Goal: Browse casually

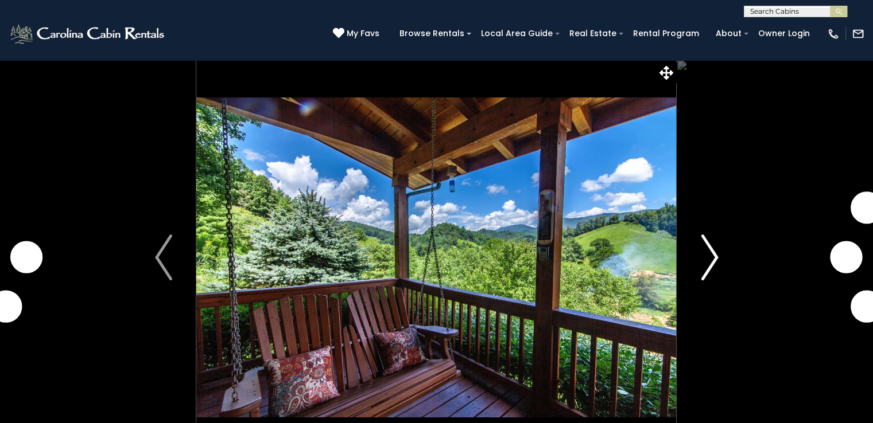
click at [713, 273] on img "Next" at bounding box center [709, 258] width 17 height 46
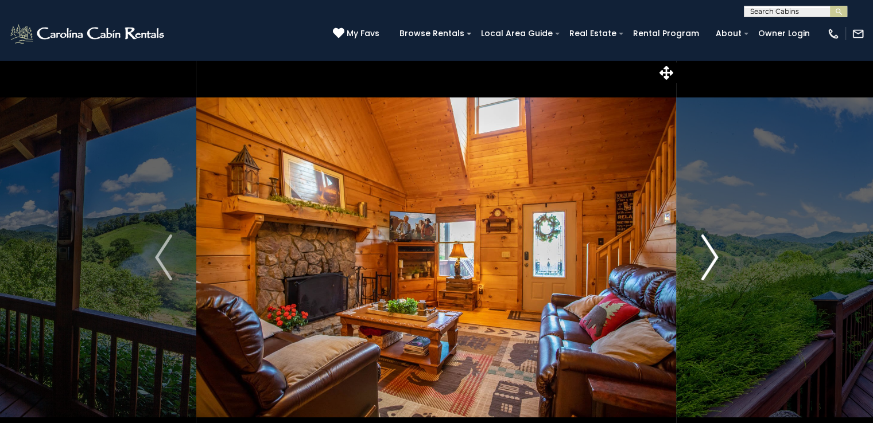
click at [716, 273] on img "Next" at bounding box center [709, 258] width 17 height 46
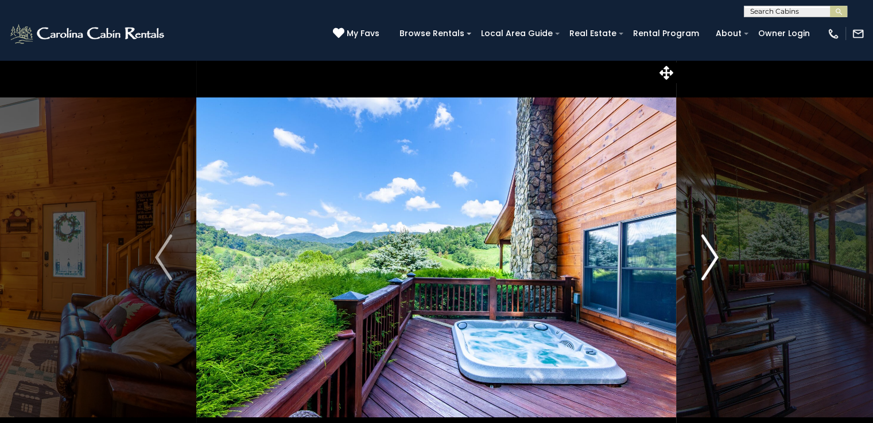
click at [714, 273] on img "Next" at bounding box center [709, 258] width 17 height 46
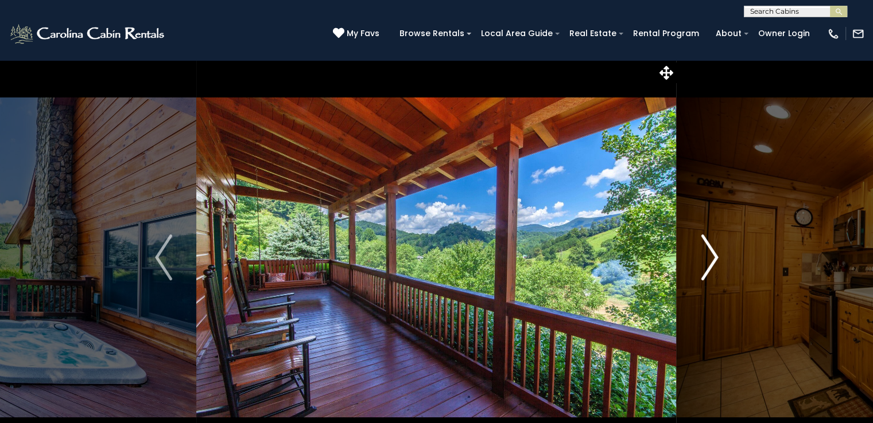
click at [716, 273] on img "Next" at bounding box center [709, 258] width 17 height 46
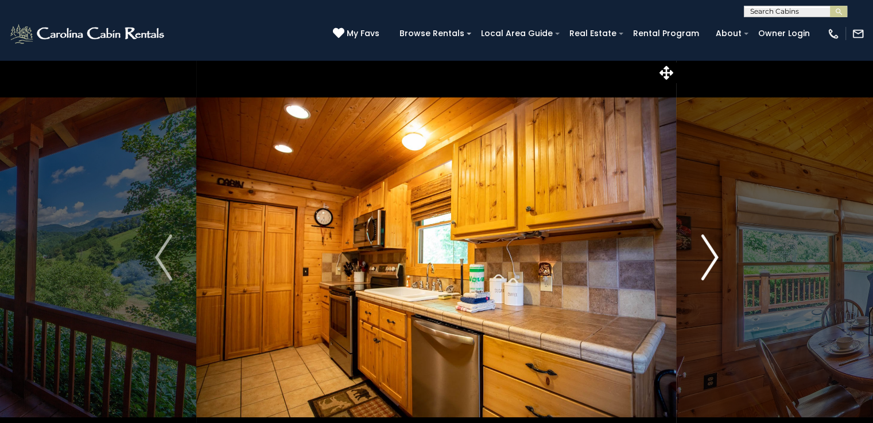
click at [717, 272] on img "Next" at bounding box center [709, 258] width 17 height 46
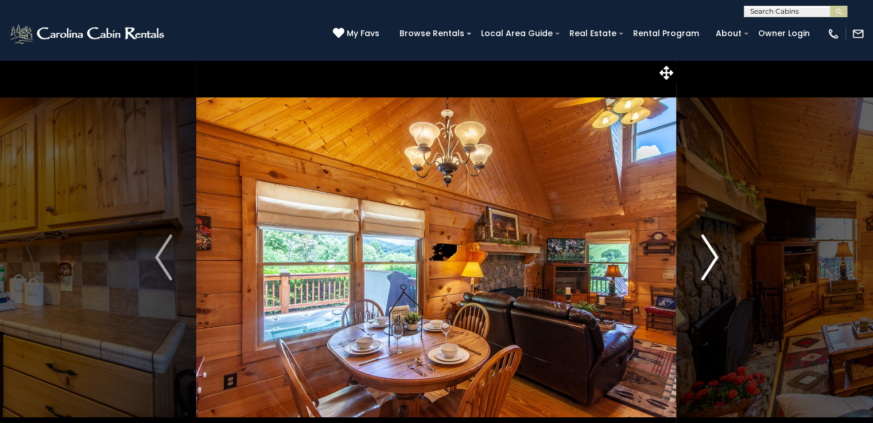
click at [714, 274] on img "Next" at bounding box center [709, 258] width 17 height 46
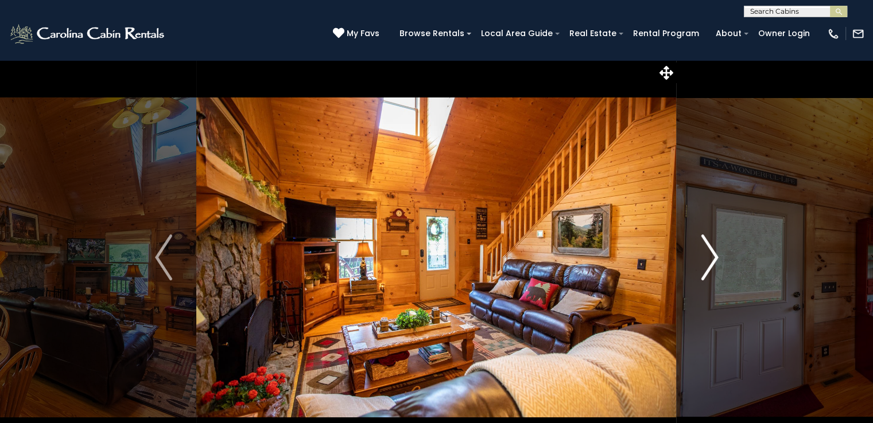
click at [716, 273] on img "Next" at bounding box center [709, 258] width 17 height 46
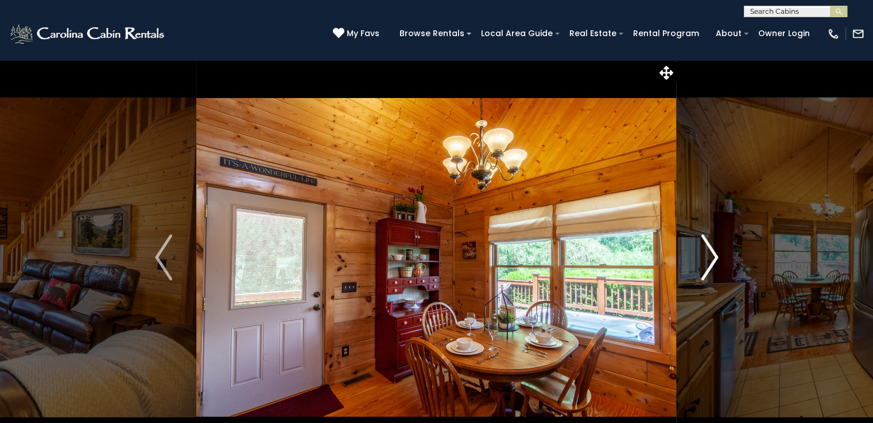
click at [716, 273] on img "Next" at bounding box center [709, 258] width 17 height 46
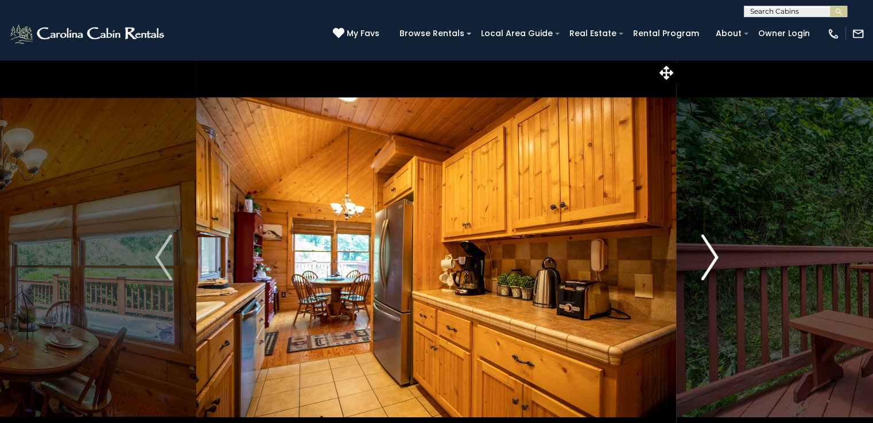
click at [715, 273] on img "Next" at bounding box center [709, 258] width 17 height 46
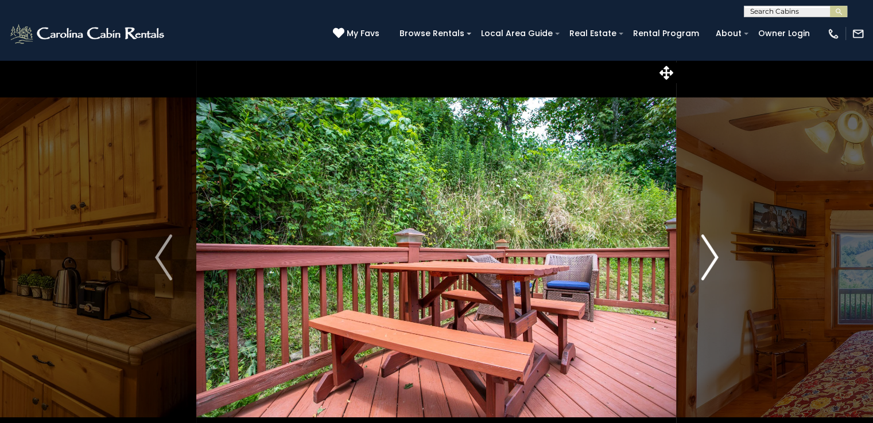
click at [717, 273] on img "Next" at bounding box center [709, 258] width 17 height 46
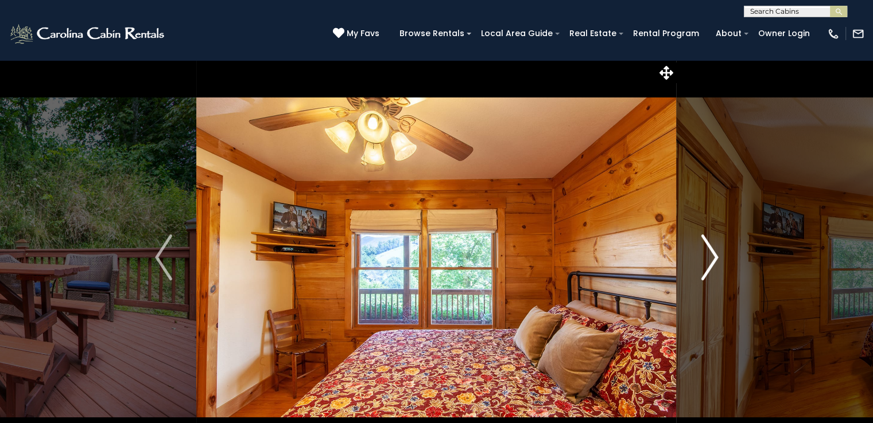
click at [718, 271] on button "Next" at bounding box center [709, 258] width 66 height 396
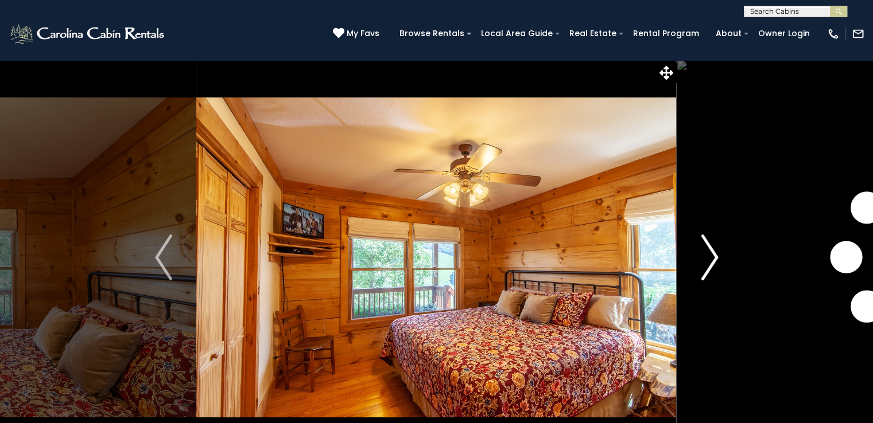
click at [717, 273] on img "Next" at bounding box center [709, 258] width 17 height 46
